Goal: Task Accomplishment & Management: Manage account settings

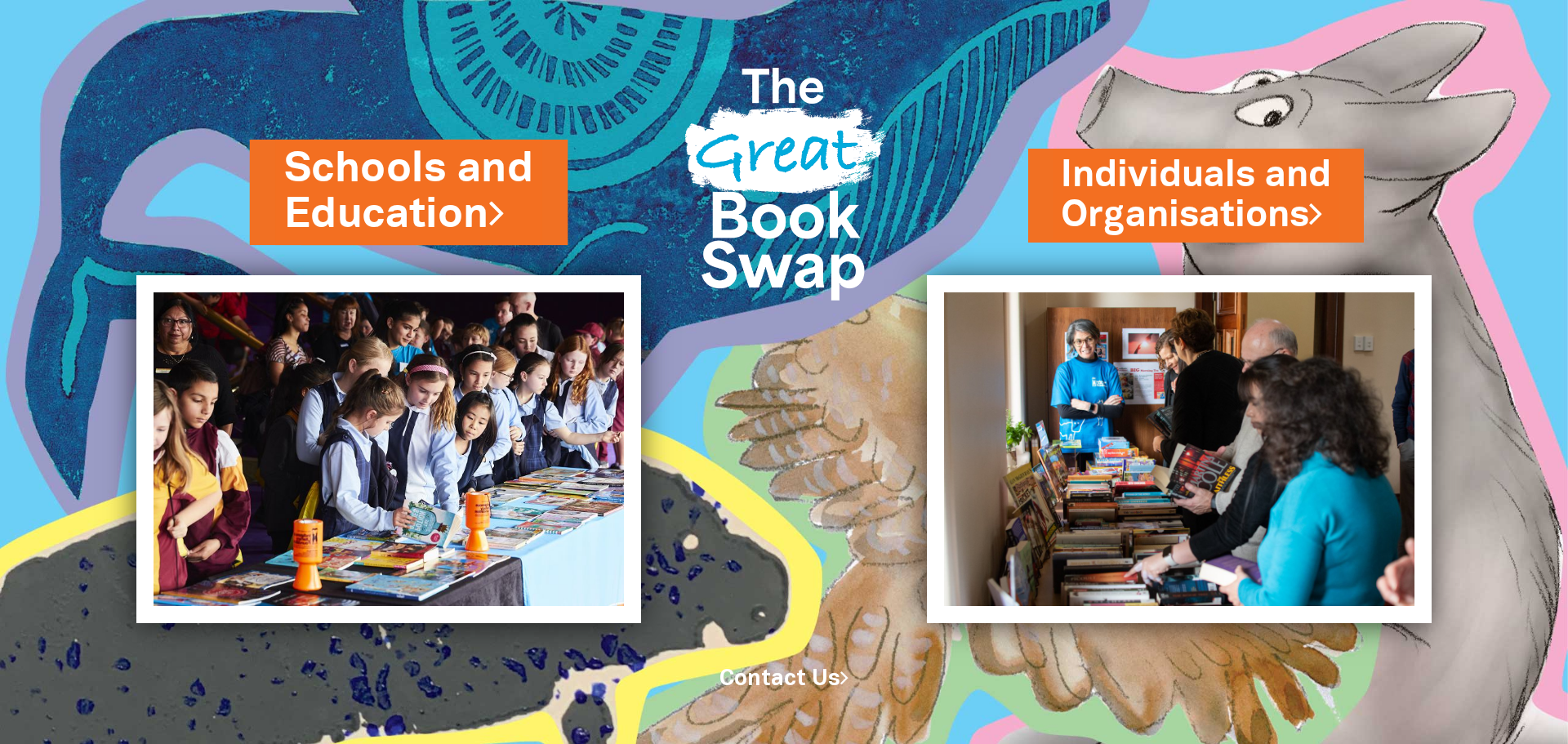
click at [414, 203] on link "Schools and Education" at bounding box center [408, 192] width 249 height 103
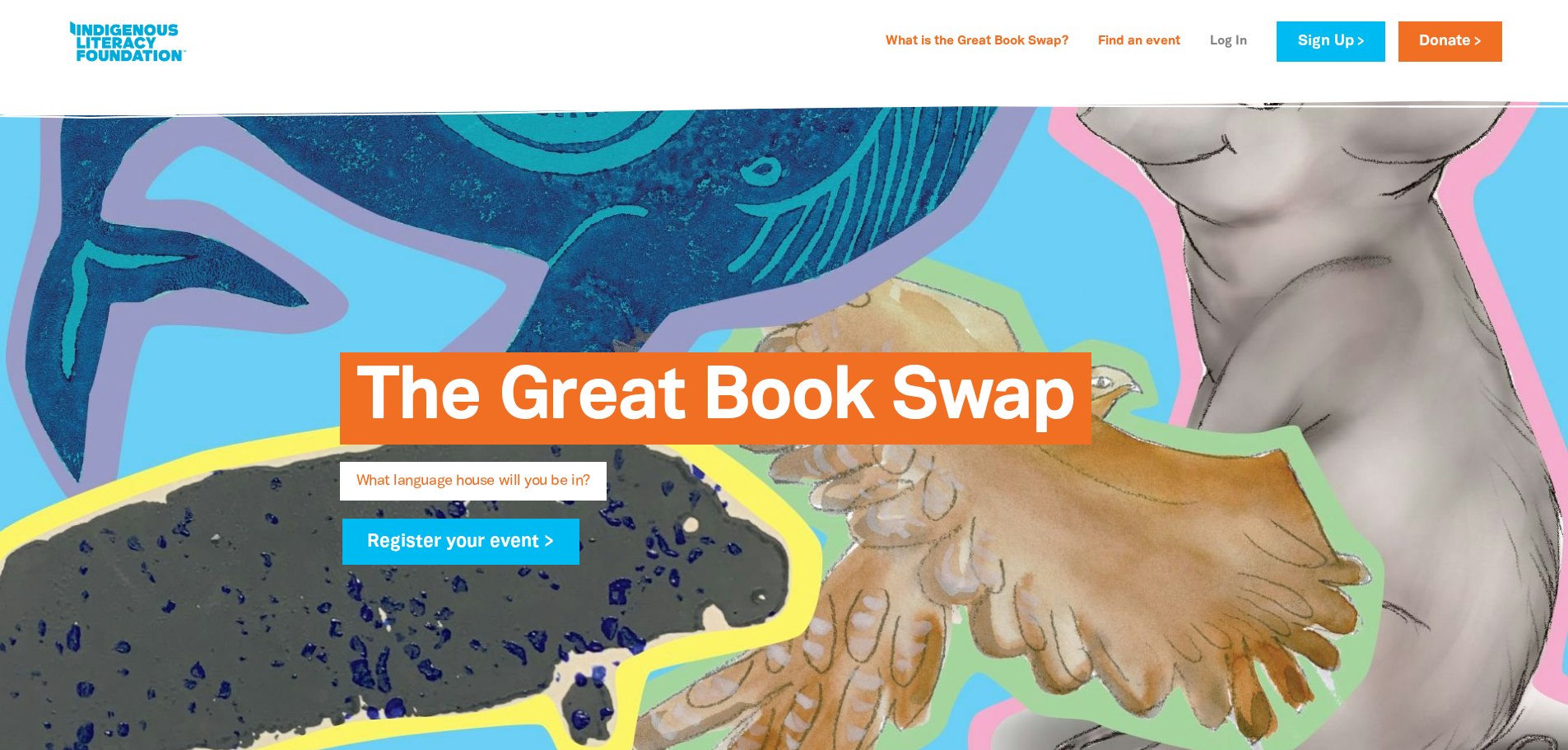
click at [1222, 45] on link "Log In" at bounding box center [1229, 41] width 57 height 27
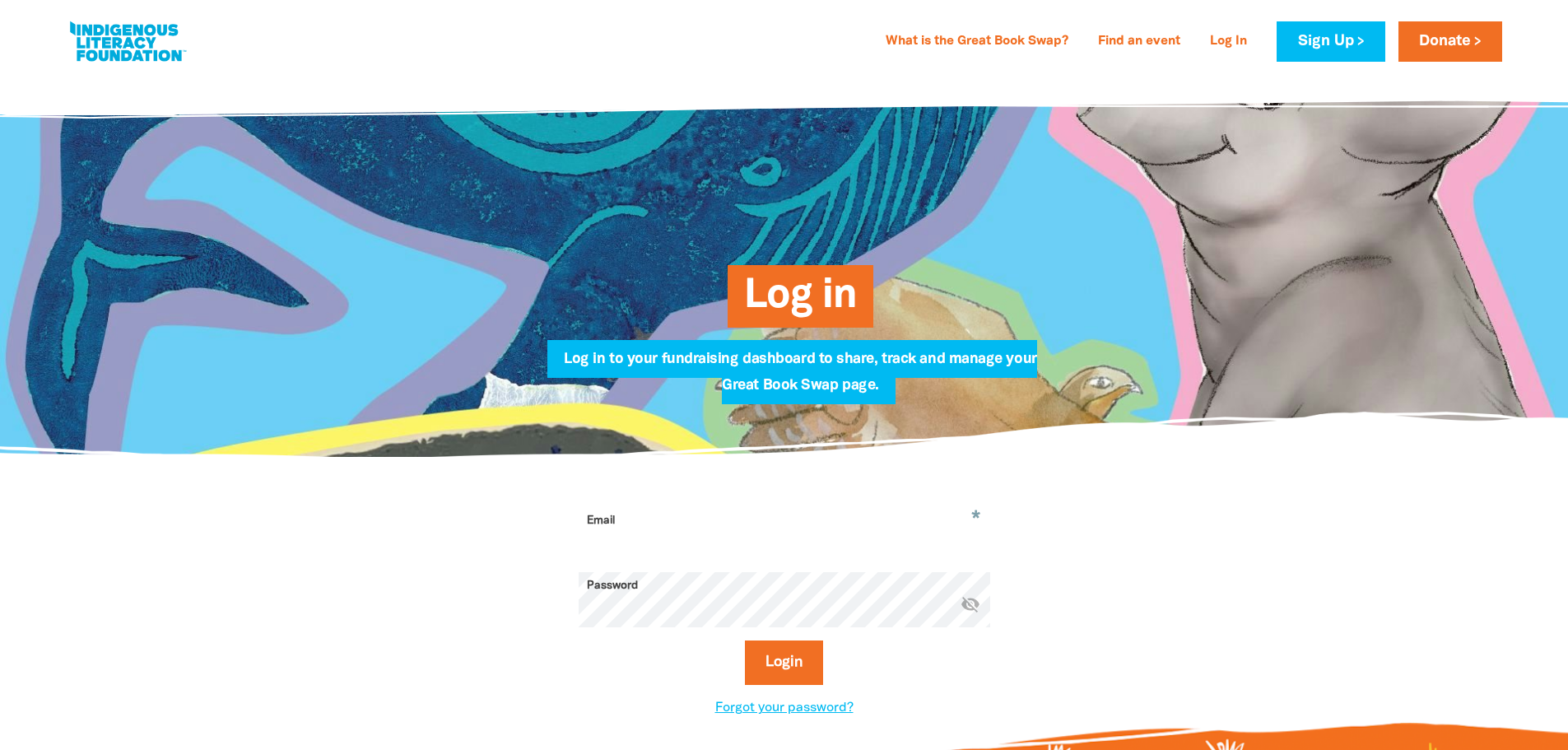
click at [770, 519] on input "Email" at bounding box center [784, 533] width 412 height 52
click at [1143, 626] on div "* Email Password * visibility_off Login Forgot your password?" at bounding box center [784, 613] width 988 height 310
click at [630, 537] on input "Email" at bounding box center [784, 533] width 412 height 52
type input "coordinator.ashley@wilstonpandc.org.au"
click at [745, 640] on button "Login" at bounding box center [784, 662] width 78 height 44
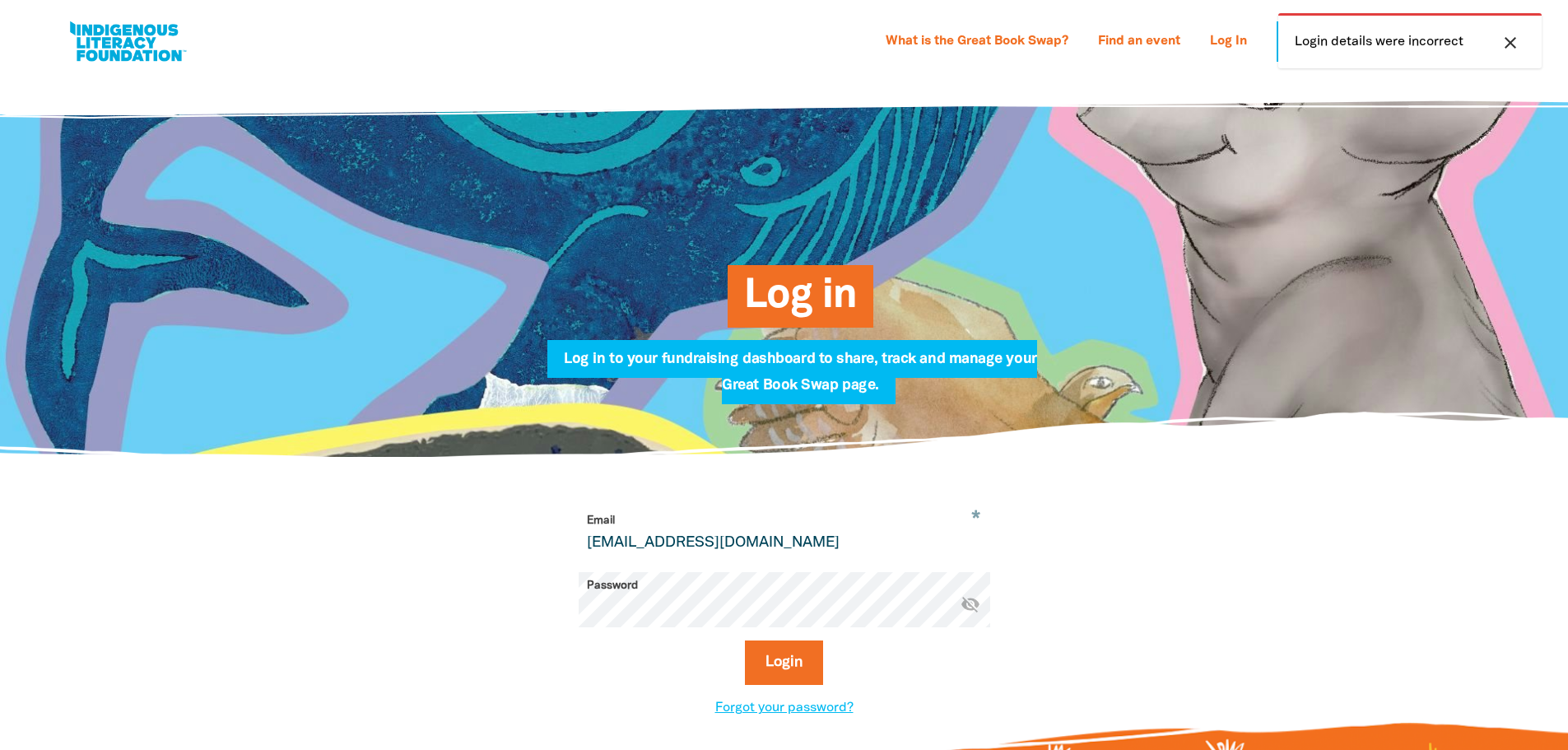
click at [491, 615] on div "* Email coordinator.ashley@wilstonpandc.org.au Password * visibility_off Login …" at bounding box center [784, 612] width 626 height 211
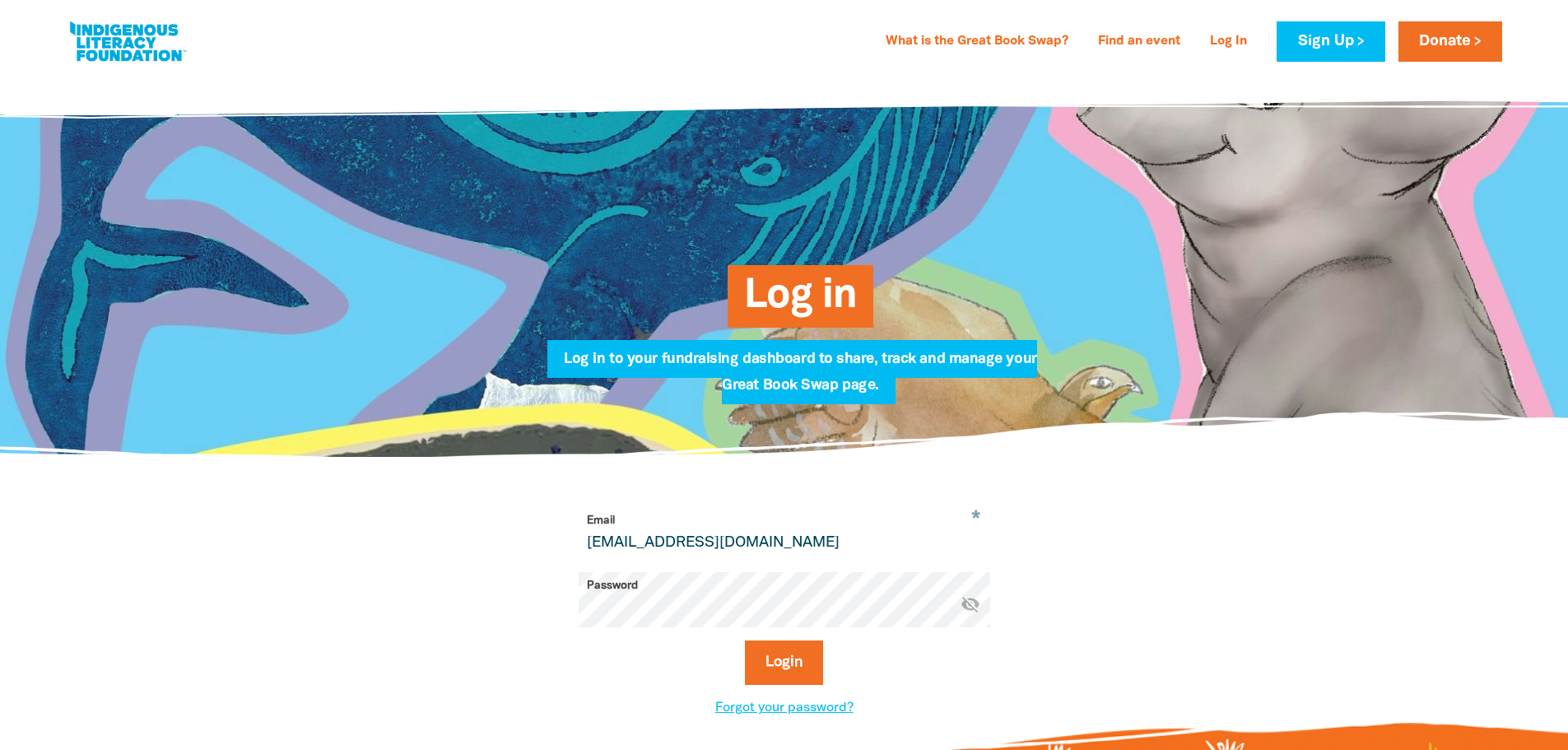
click at [745, 640] on button "Login" at bounding box center [784, 662] width 78 height 44
click at [1202, 12] on div "What is the Great Book Swap? Find an event Log In Sign Up Donate What is the Gr…" at bounding box center [784, 41] width 1469 height 83
